Goal: Transaction & Acquisition: Register for event/course

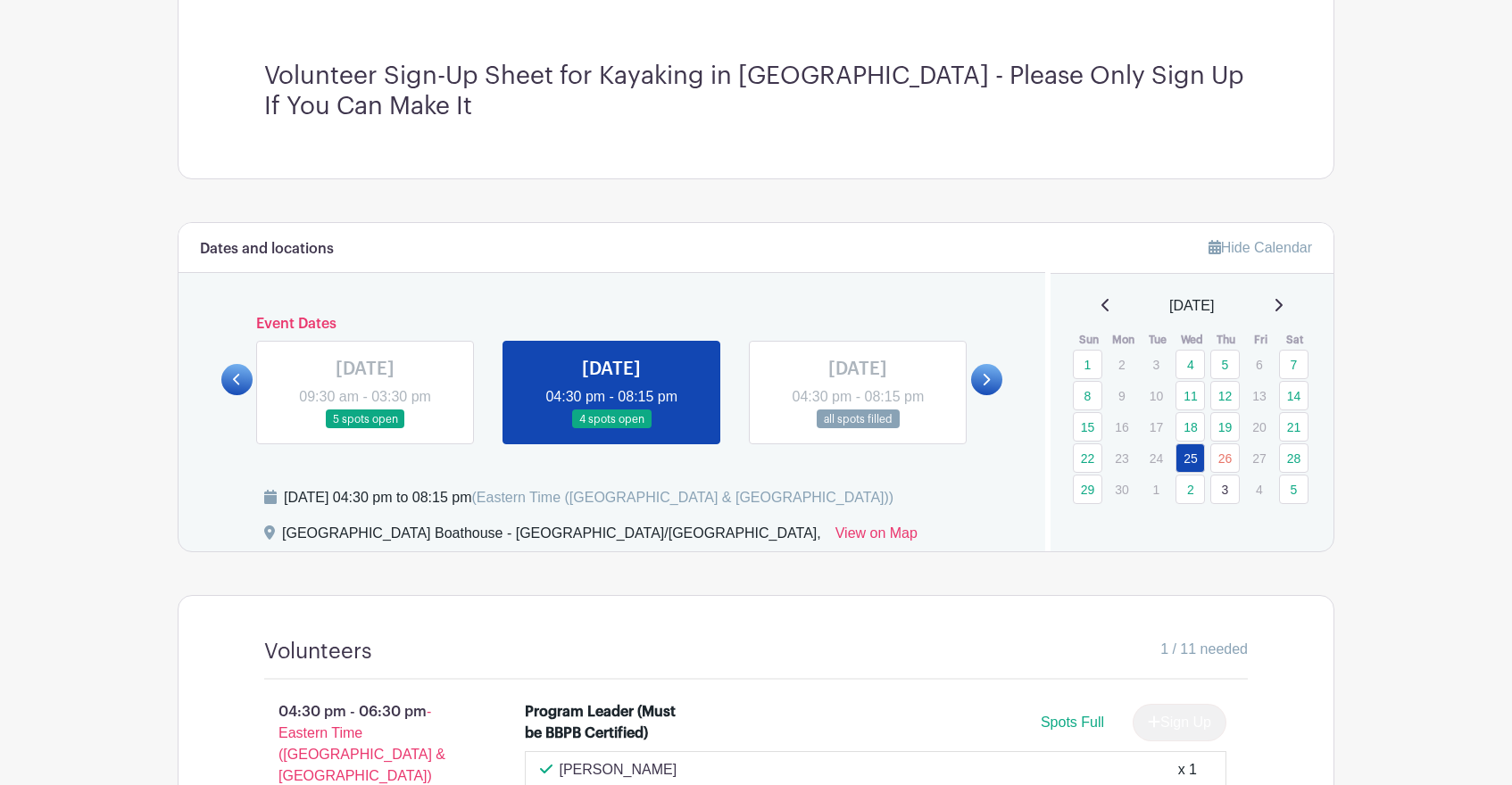
scroll to position [593, 0]
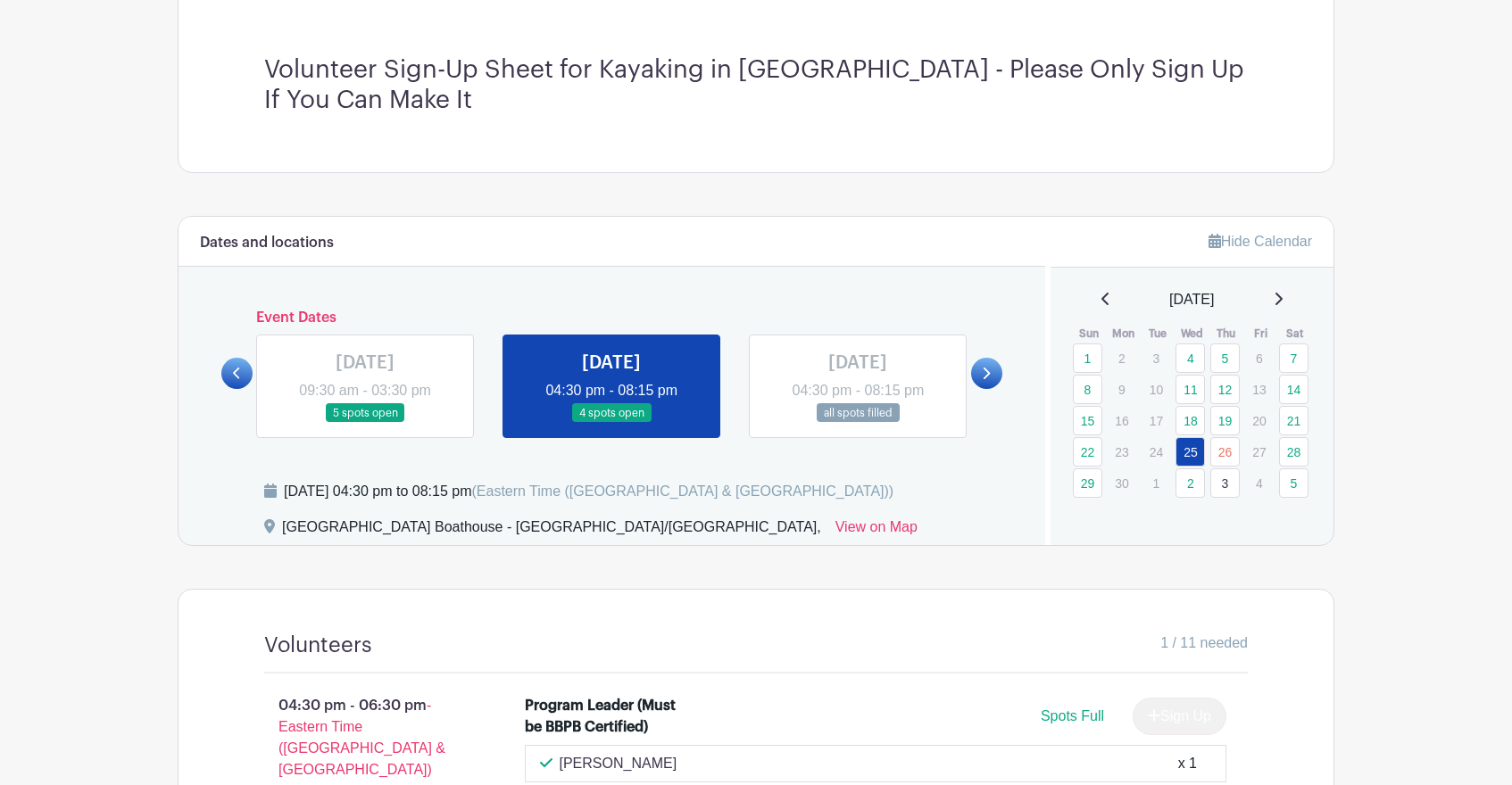
click at [996, 374] on link at bounding box center [987, 373] width 31 height 31
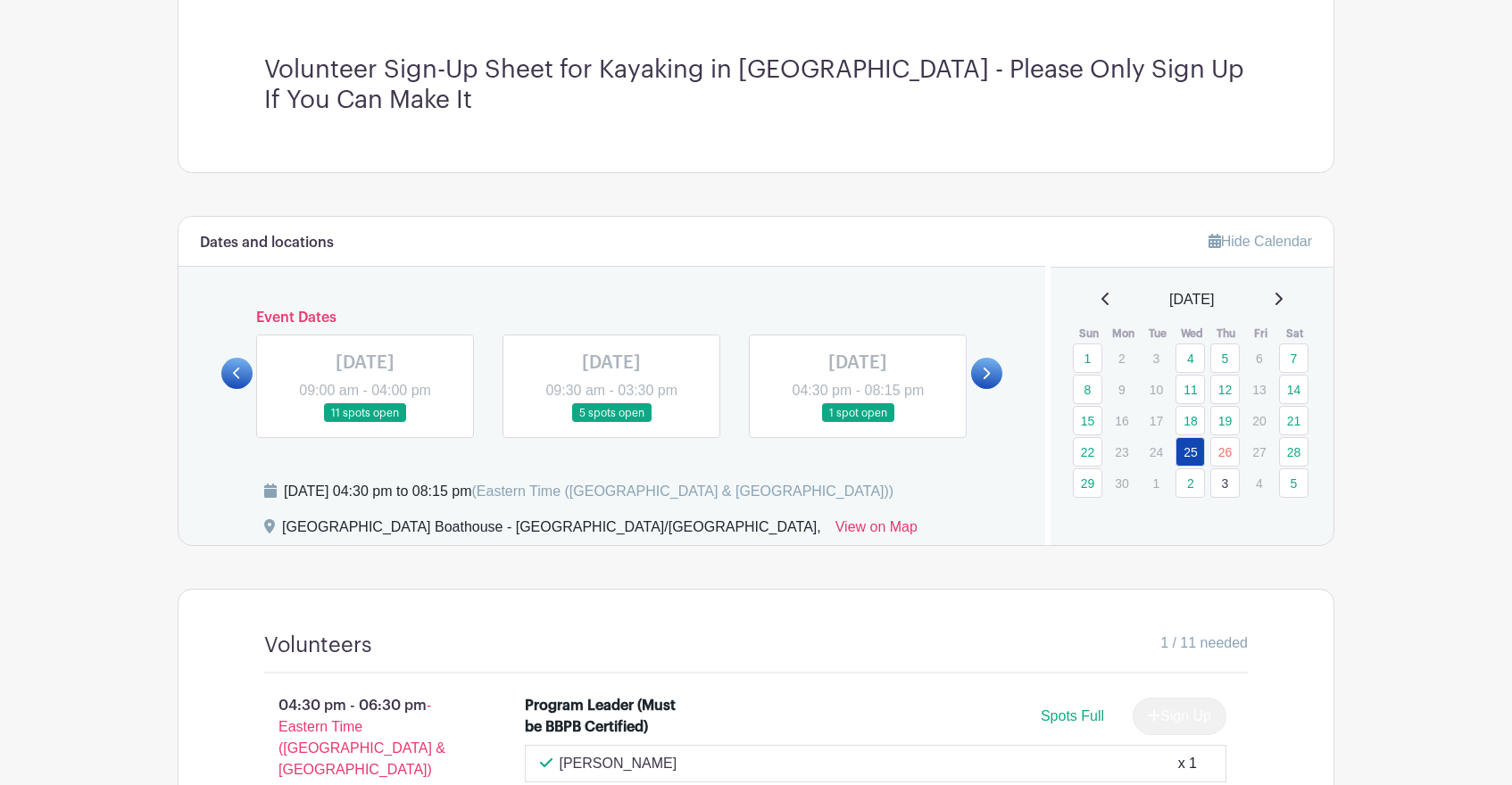
click at [1282, 304] on icon at bounding box center [1278, 299] width 7 height 13
click at [1283, 298] on icon at bounding box center [1278, 299] width 7 height 13
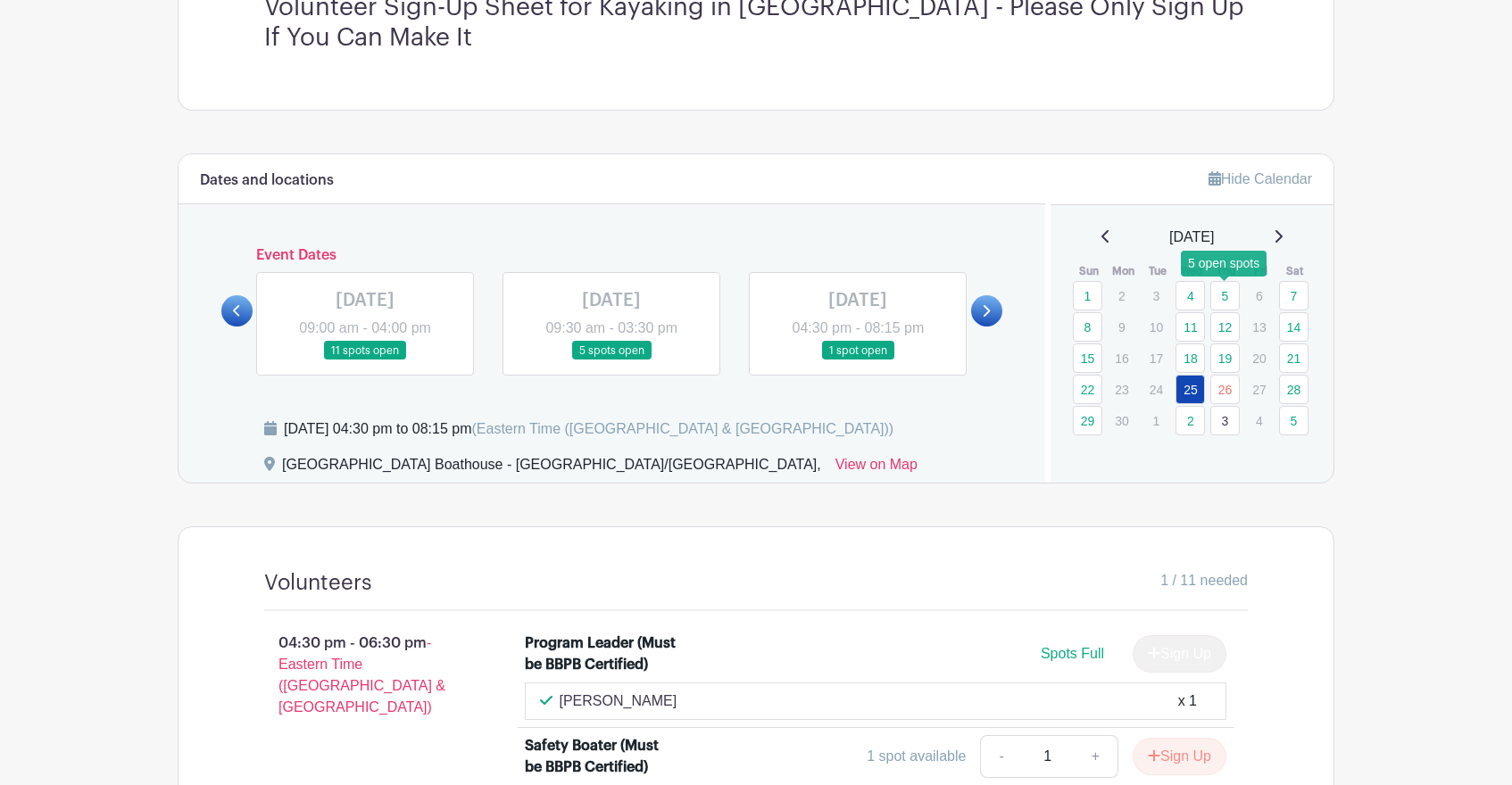
scroll to position [659, 0]
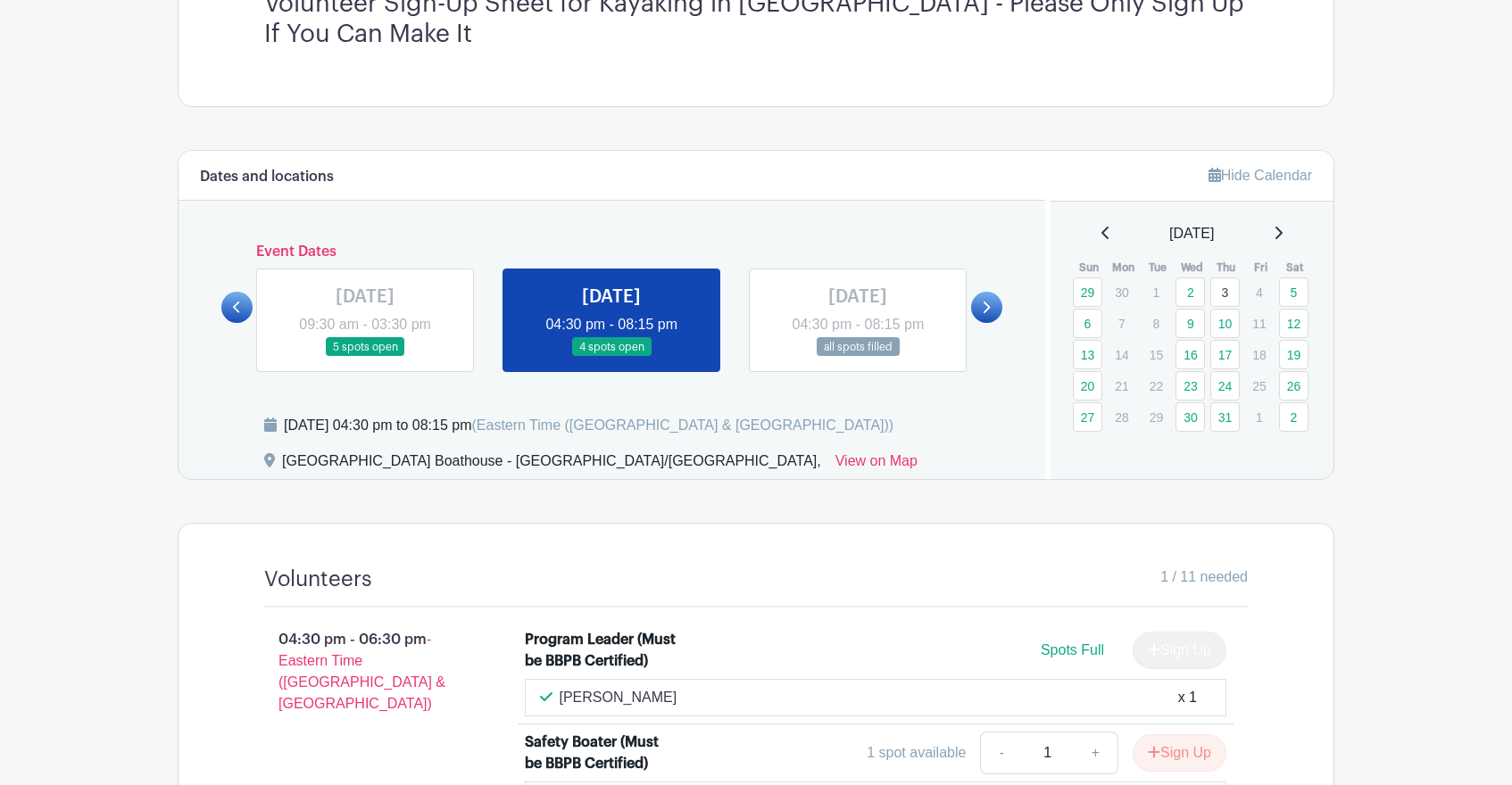
click at [1277, 232] on icon at bounding box center [1277, 232] width 9 height 15
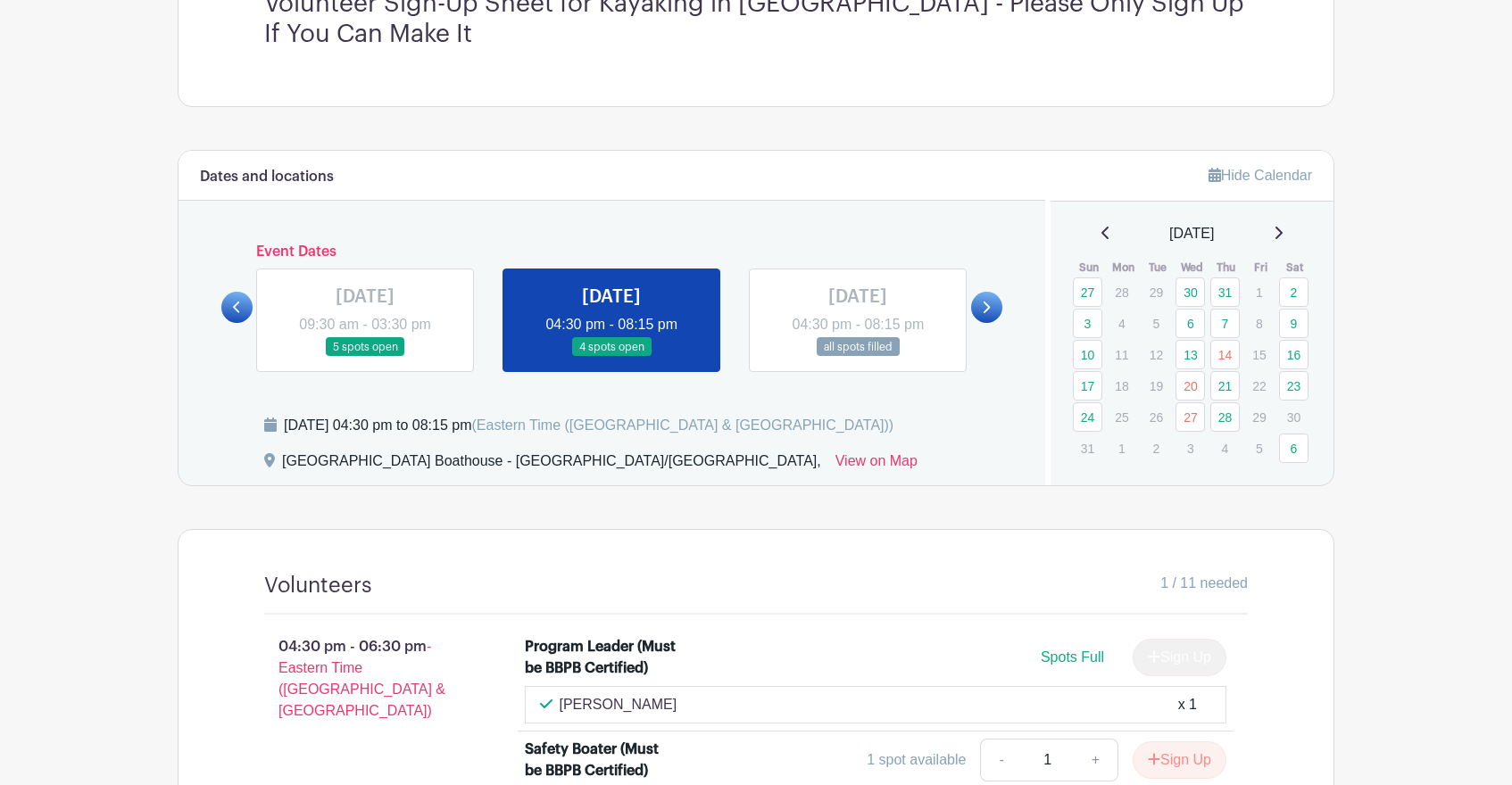
click at [1283, 233] on icon at bounding box center [1278, 232] width 7 height 13
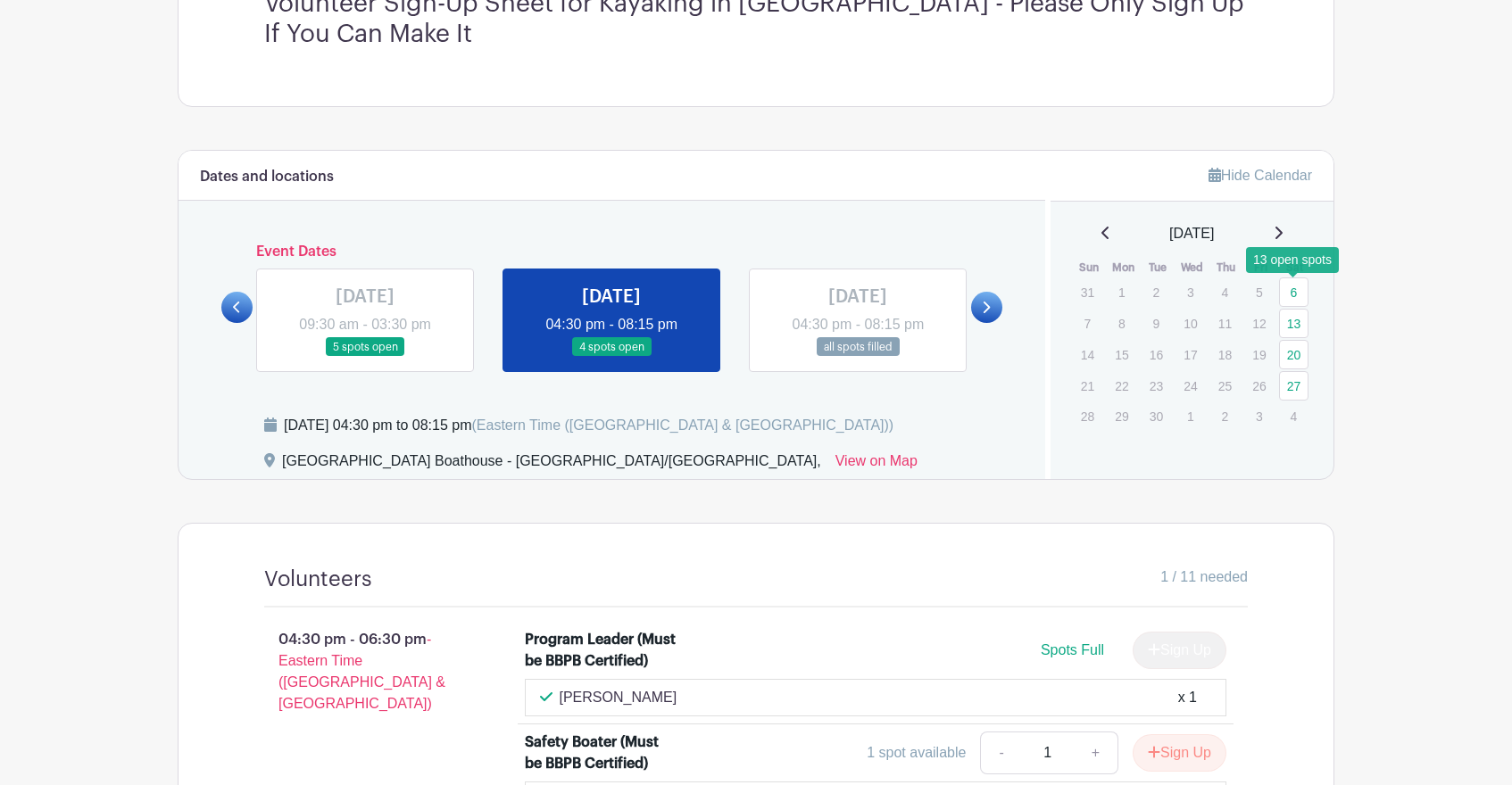
click at [1293, 294] on link "6" at bounding box center [1293, 292] width 29 height 29
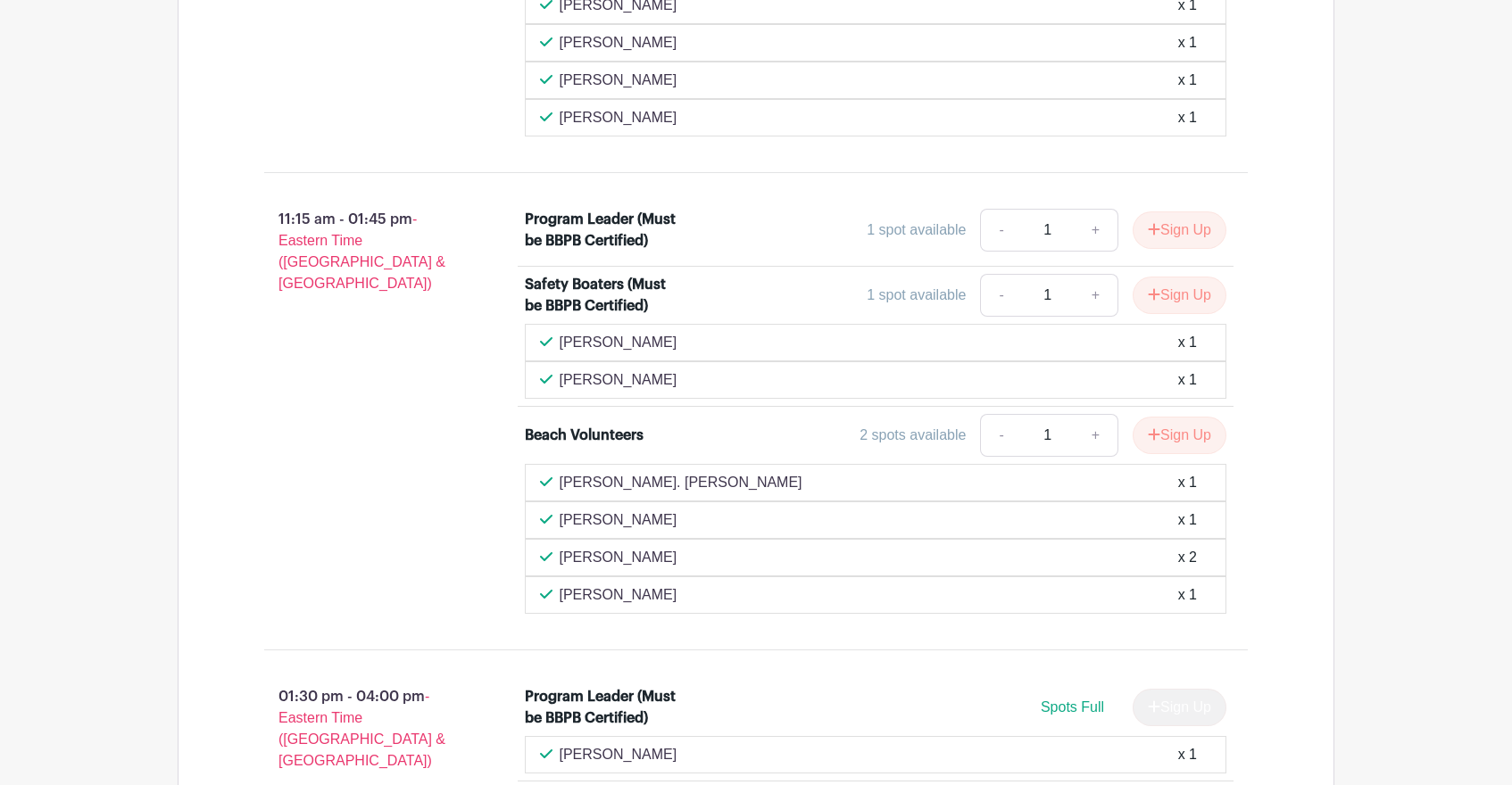
scroll to position [1553, 0]
click at [1178, 238] on button "Sign Up" at bounding box center [1180, 233] width 94 height 37
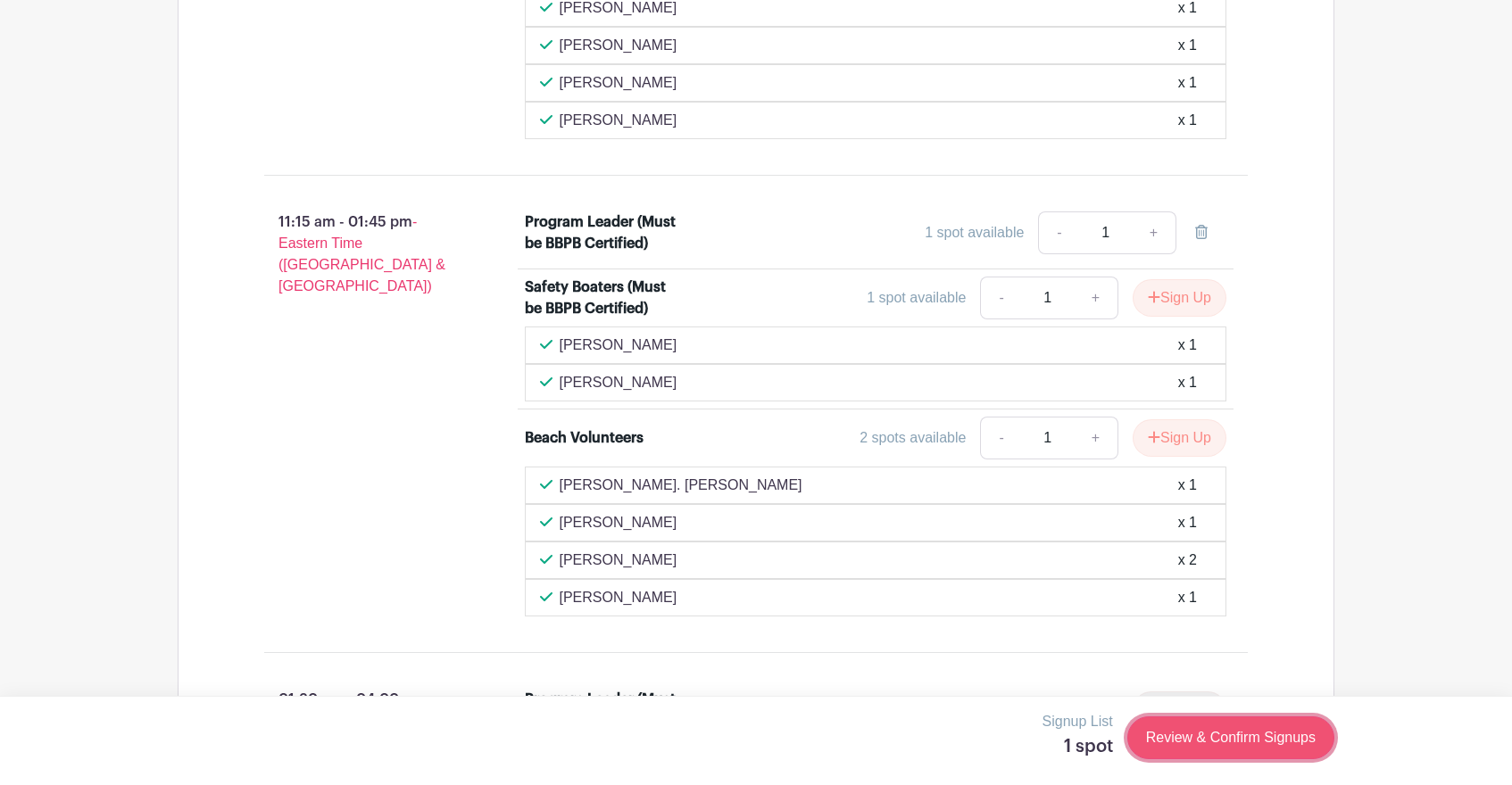
click at [1192, 741] on link "Review & Confirm Signups" at bounding box center [1230, 738] width 207 height 43
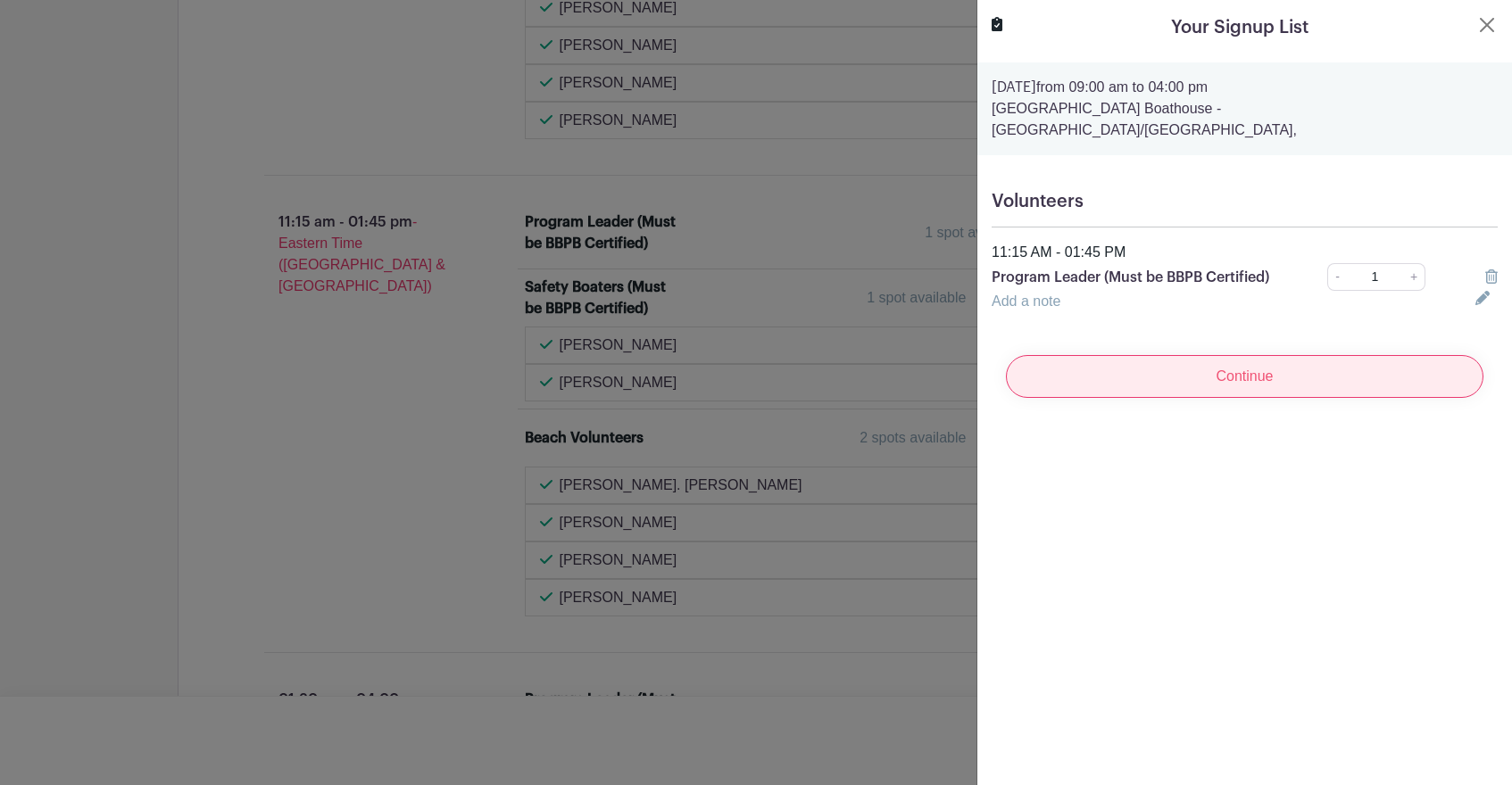
click at [1233, 365] on input "Continue" at bounding box center [1244, 376] width 477 height 43
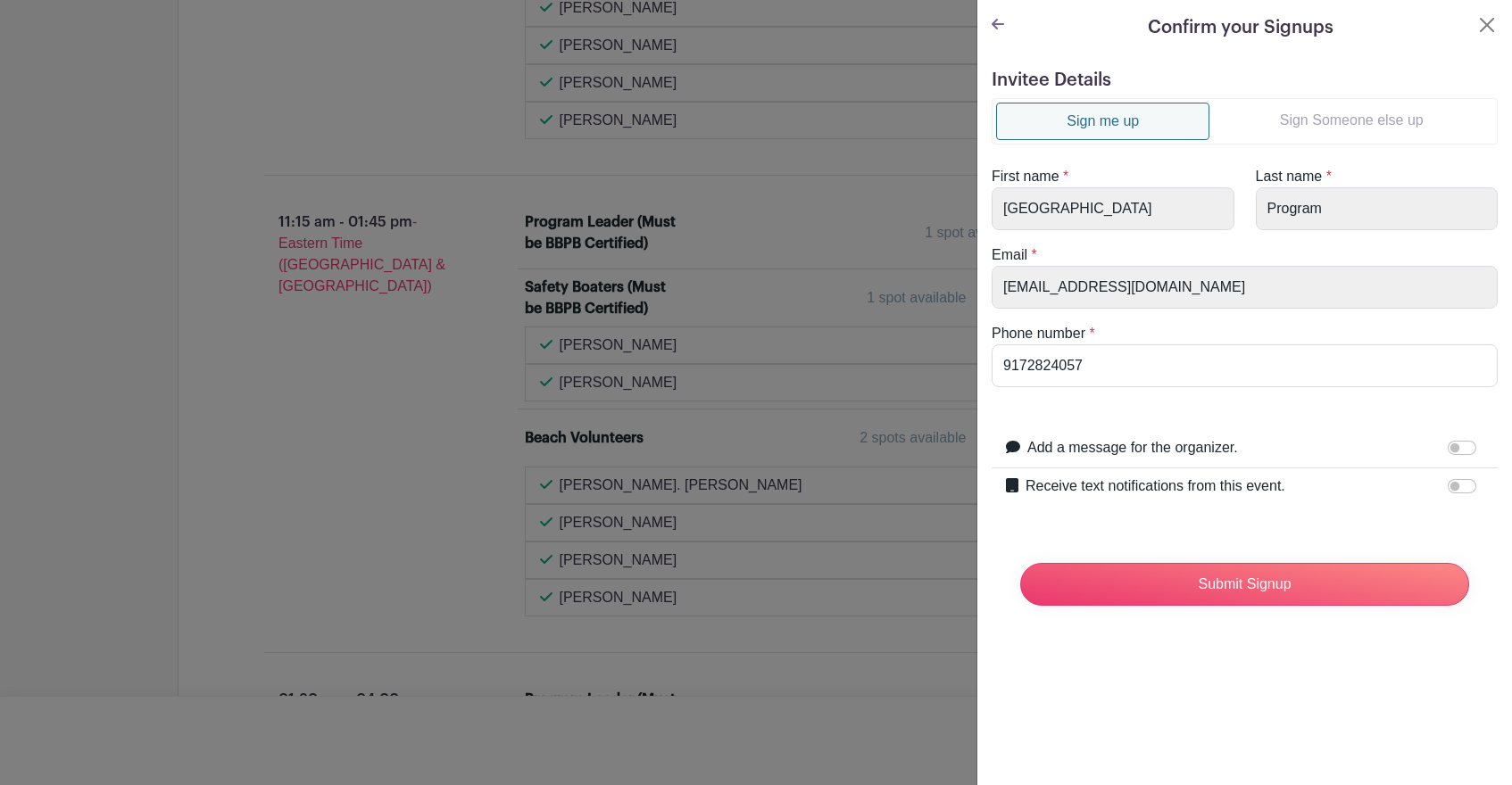
click at [1344, 122] on link "Sign Someone else up" at bounding box center [1351, 121] width 284 height 35
click at [1280, 124] on link "Sign Someone else up" at bounding box center [1351, 121] width 284 height 35
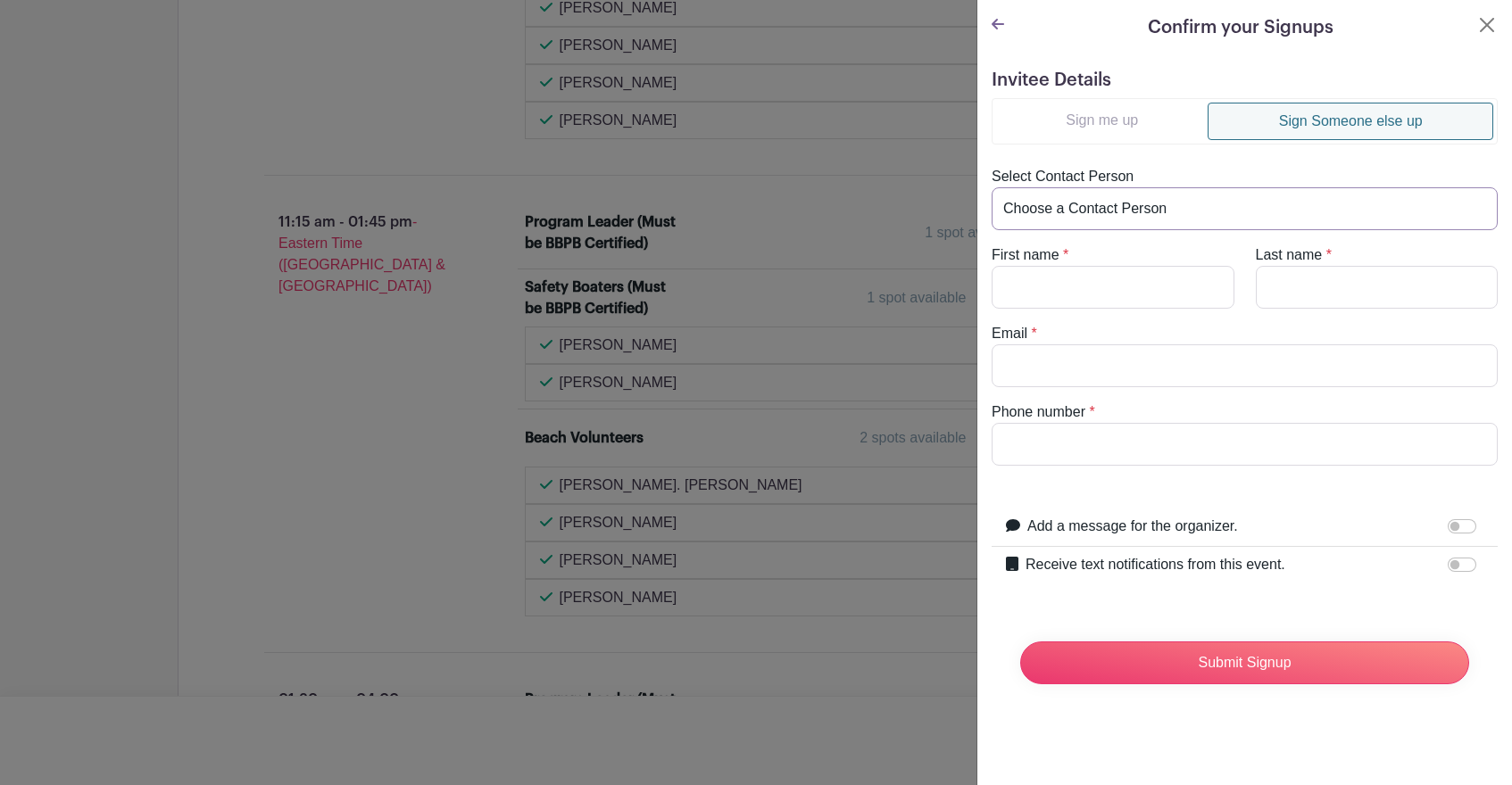
click at [1126, 205] on select "Choose a Contact Person [PERSON_NAME] ([EMAIL_ADDRESS][DOMAIN_NAME]) [PERSON_NA…" at bounding box center [1244, 209] width 506 height 43
select select "[EMAIL_ADDRESS][DOMAIN_NAME]"
click at [992, 187] on select "Choose a Contact Person [PERSON_NAME] ([EMAIL_ADDRESS][DOMAIN_NAME]) [PERSON_NA…" at bounding box center [1244, 209] width 506 height 43
type input "[PERSON_NAME]"
type input "LaVela"
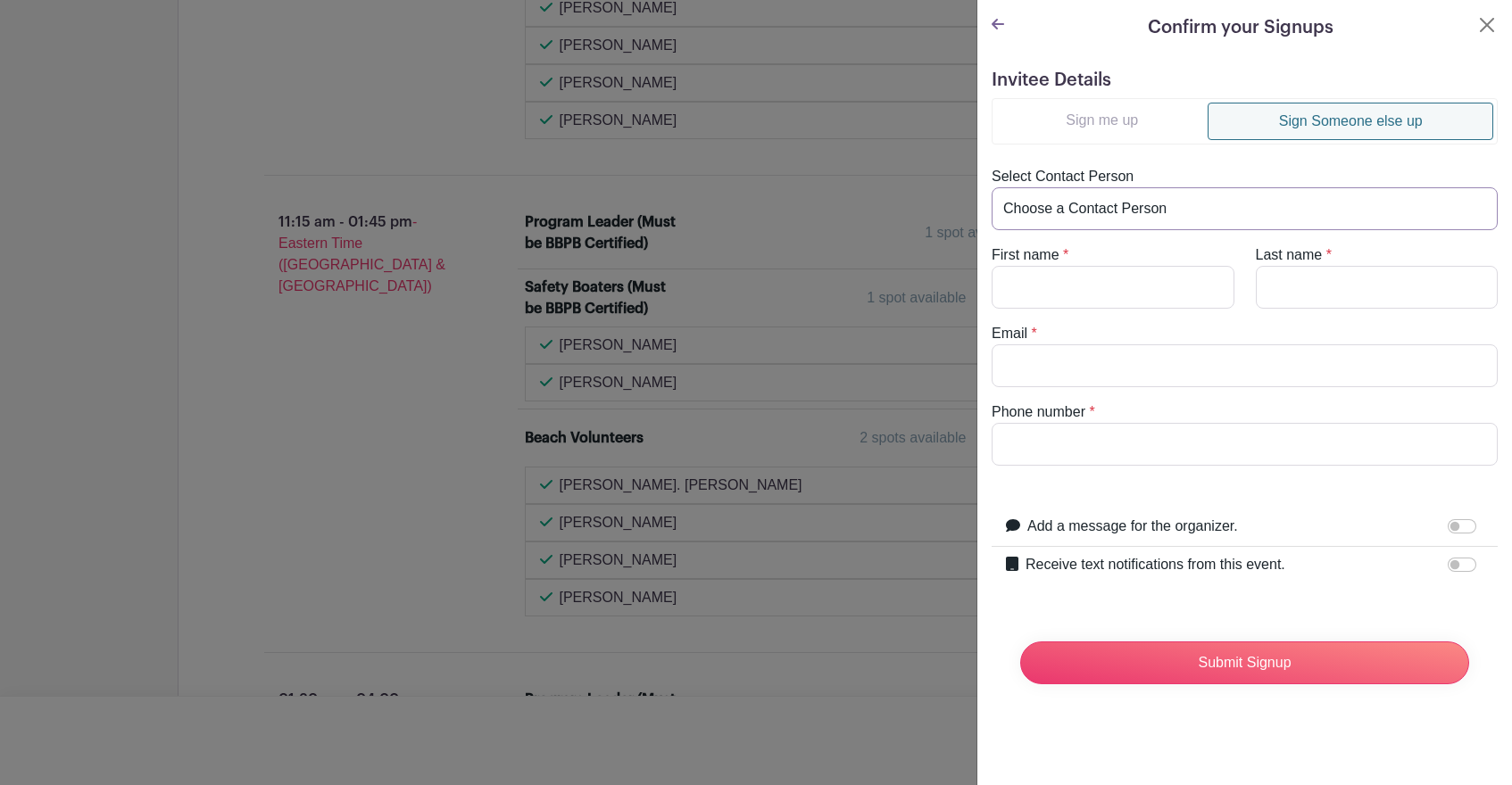
type input "[EMAIL_ADDRESS][DOMAIN_NAME]"
type input "4153859028"
click at [1071, 285] on input "[PERSON_NAME]" at bounding box center [1113, 287] width 243 height 43
click at [1143, 367] on input "[EMAIL_ADDRESS][DOMAIN_NAME]" at bounding box center [1244, 366] width 506 height 43
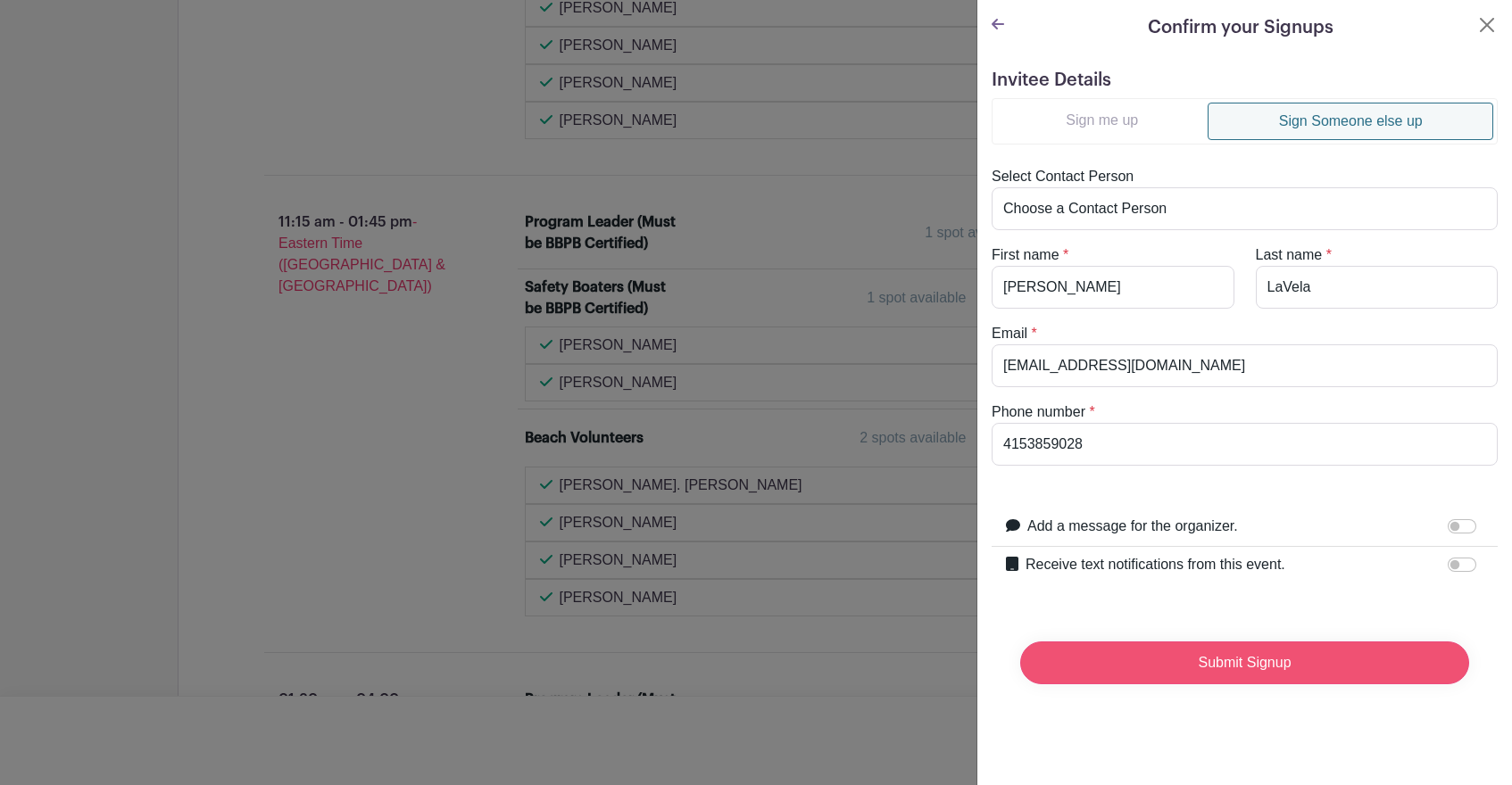
click at [1277, 668] on input "Submit Signup" at bounding box center [1244, 663] width 449 height 43
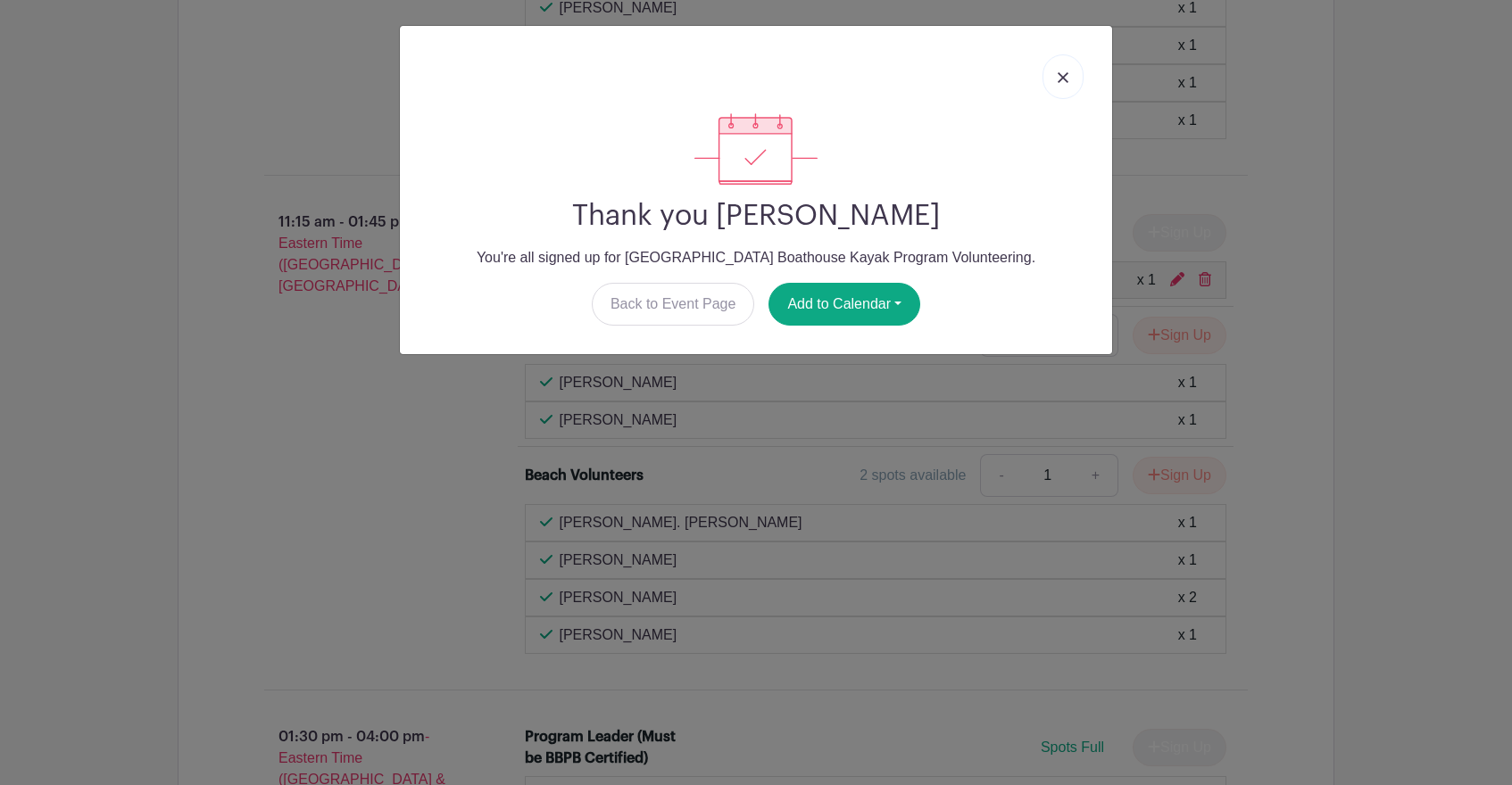
click at [1055, 74] on link at bounding box center [1063, 77] width 41 height 45
